Goal: Task Accomplishment & Management: Complete application form

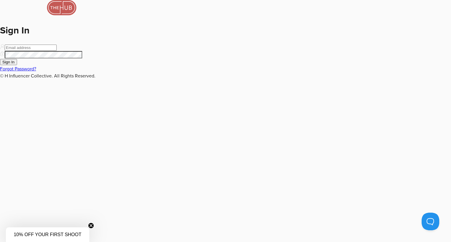
click at [123, 80] on form "Sign In Sign In Forgot Password? © H Influencer Collective. All Rights Reserved." at bounding box center [61, 40] width 123 height 80
click at [57, 51] on input "email" at bounding box center [31, 48] width 52 height 6
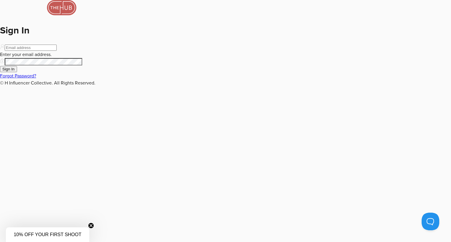
type input "[EMAIL_ADDRESS][PERSON_NAME][DOMAIN_NAME]"
click at [17, 72] on button "Sign In" at bounding box center [8, 69] width 17 height 6
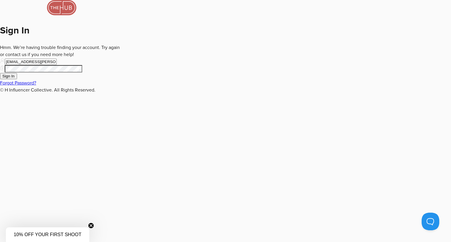
click at [36, 86] on link "Forgot Password?" at bounding box center [18, 83] width 36 height 6
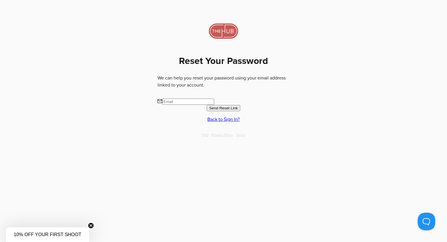
click at [214, 99] on input "text" at bounding box center [188, 102] width 52 height 6
type input "[EMAIL_ADDRESS][PERSON_NAME][DOMAIN_NAME]"
click at [213, 113] on span "Send Reset Link" at bounding box center [223, 115] width 29 height 4
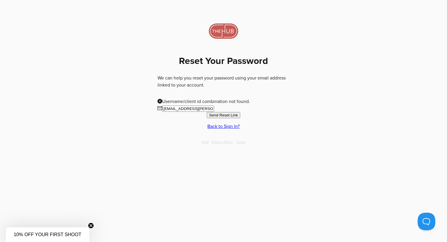
click at [233, 113] on span "Send Reset Link" at bounding box center [223, 115] width 29 height 4
click at [227, 124] on link "Back to Sign In?" at bounding box center [224, 127] width 32 height 6
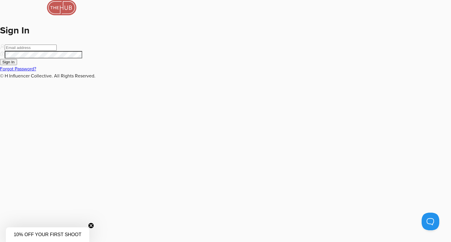
click at [76, 15] on icon at bounding box center [61, 7] width 29 height 15
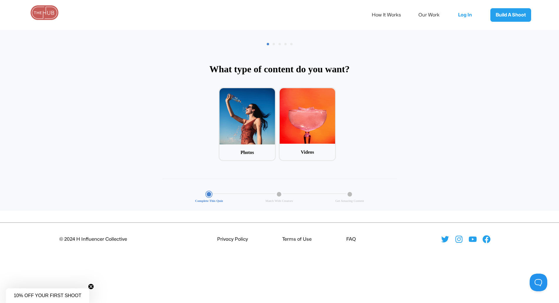
click at [321, 122] on div at bounding box center [307, 115] width 55 height 55
click at [283, 91] on input "2 Videos" at bounding box center [281, 89] width 4 height 4
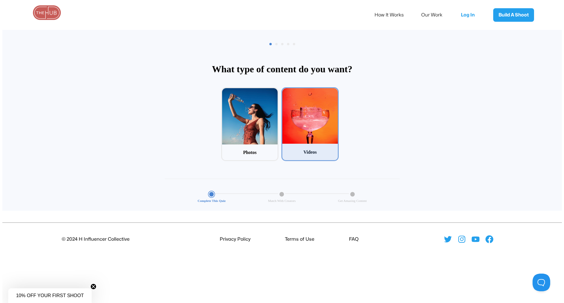
scroll to position [28, 0]
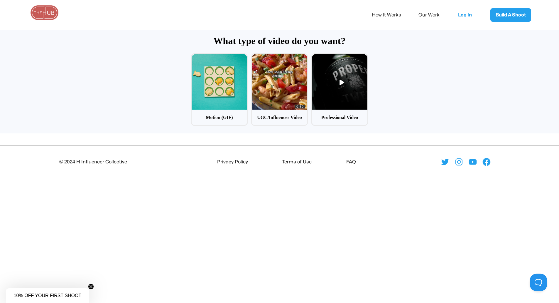
drag, startPoint x: 396, startPoint y: 85, endPoint x: 373, endPoint y: 87, distance: 23.8
click at [392, 85] on div "1 Motion (GIF) 2 UGC/Influencer Video 3 Professional Video" at bounding box center [281, 91] width 238 height 76
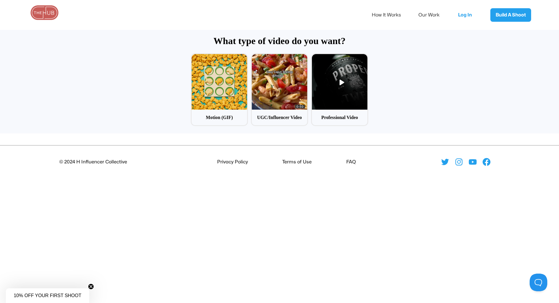
click at [347, 86] on div at bounding box center [339, 81] width 55 height 55
click at [315, 57] on input "3 Professional Video" at bounding box center [313, 55] width 4 height 4
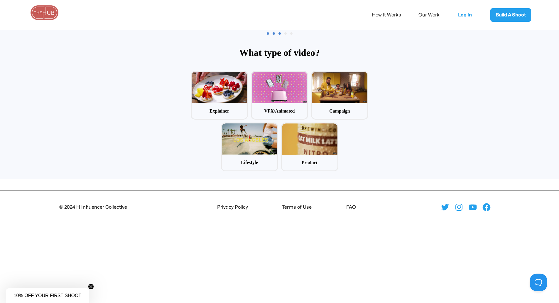
click at [248, 147] on div at bounding box center [249, 138] width 55 height 31
click at [225, 126] on input "4 Lifestyle" at bounding box center [223, 124] width 4 height 4
radio input "false"
radio input "true"
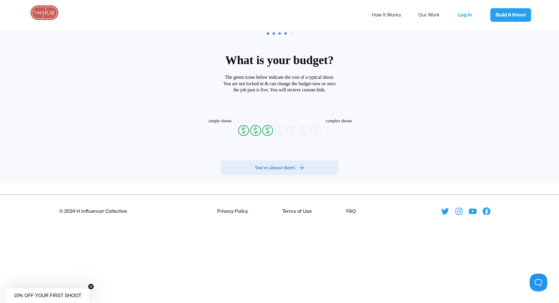
radio input "false"
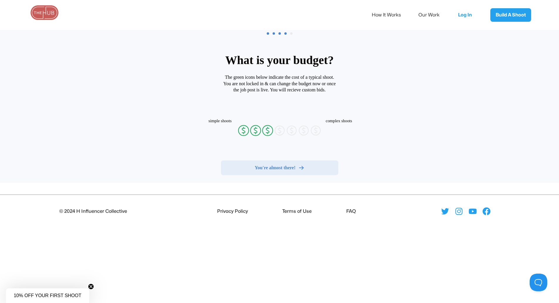
radio input "false"
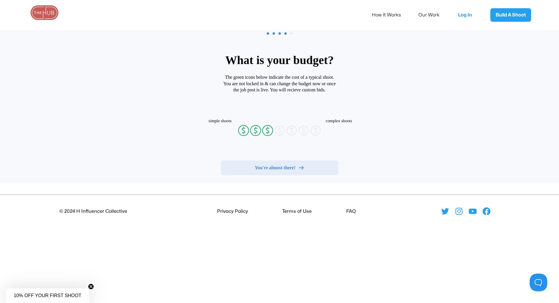
radio input "false"
click at [270, 132] on icon "currency-dollar-circle" at bounding box center [268, 130] width 12 height 12
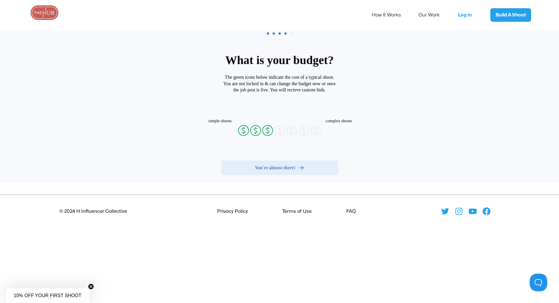
radio input "false"
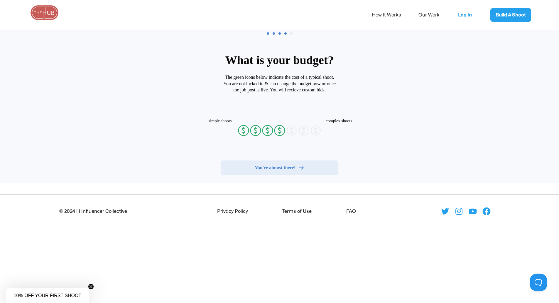
radio input "false"
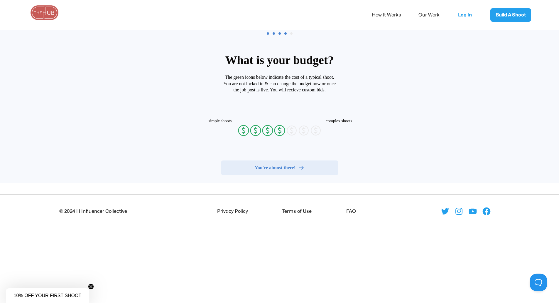
radio input "false"
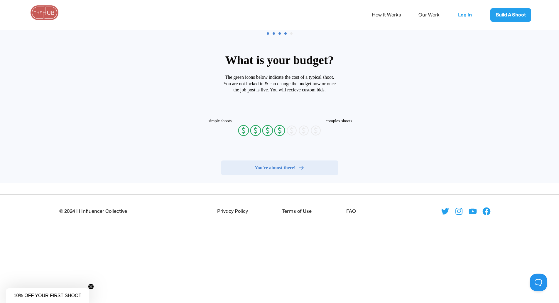
radio input "false"
click at [287, 161] on button "You're almost there!" at bounding box center [279, 167] width 117 height 15
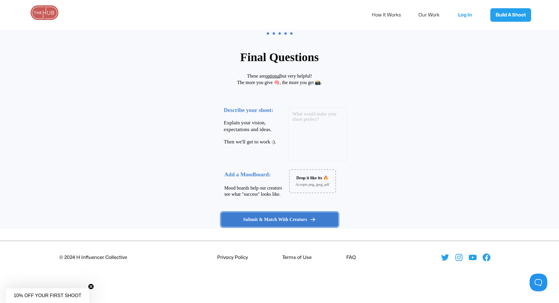
click at [298, 215] on button "Submit & Match With Creators" at bounding box center [279, 219] width 117 height 15
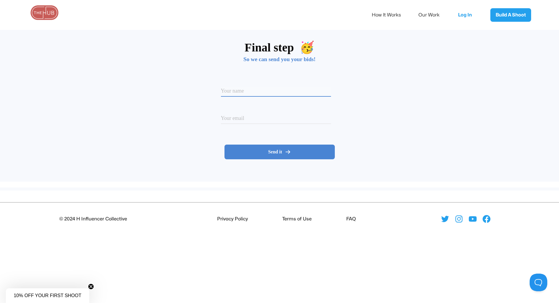
click at [285, 93] on input at bounding box center [276, 92] width 110 height 10
click at [461, 13] on link "Log In" at bounding box center [466, 14] width 29 height 19
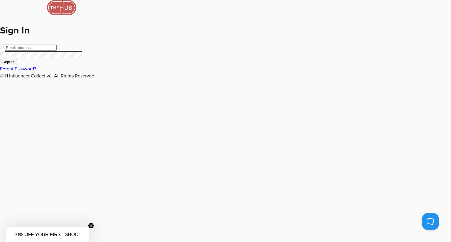
click at [36, 72] on link "Forgot Password?" at bounding box center [18, 69] width 36 height 6
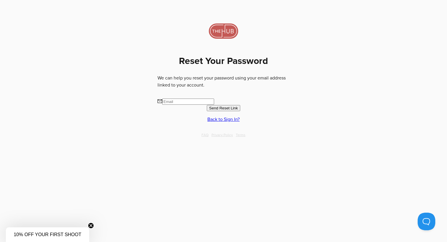
click at [214, 99] on input "text" at bounding box center [188, 102] width 52 height 6
click at [221, 105] on button "Send Reset Link" at bounding box center [223, 108] width 33 height 6
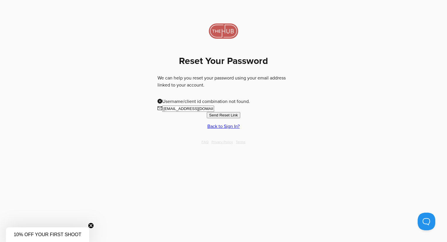
click at [253, 98] on div "Username/client id combination not found." at bounding box center [224, 101] width 132 height 7
click at [250, 98] on div "Username/client id combination not found." at bounding box center [224, 101] width 132 height 7
click at [214, 106] on input "[EMAIL_ADDRESS][DOMAIN_NAME]" at bounding box center [188, 109] width 52 height 6
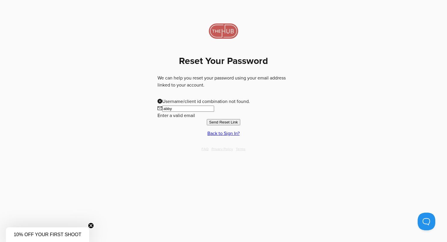
type input "[EMAIL_ADDRESS][PERSON_NAME][DOMAIN_NAME]"
click at [225, 120] on span "Send Reset Link" at bounding box center [223, 122] width 29 height 4
click at [230, 113] on span "Send Reset Link" at bounding box center [223, 115] width 29 height 4
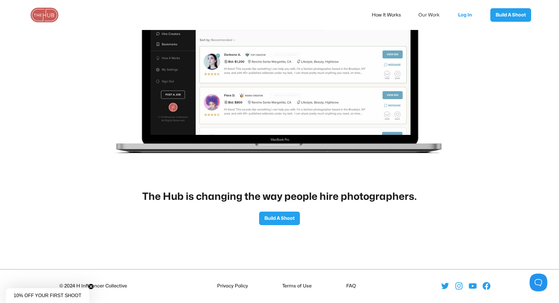
scroll to position [1014, 0]
